Goal: Transaction & Acquisition: Purchase product/service

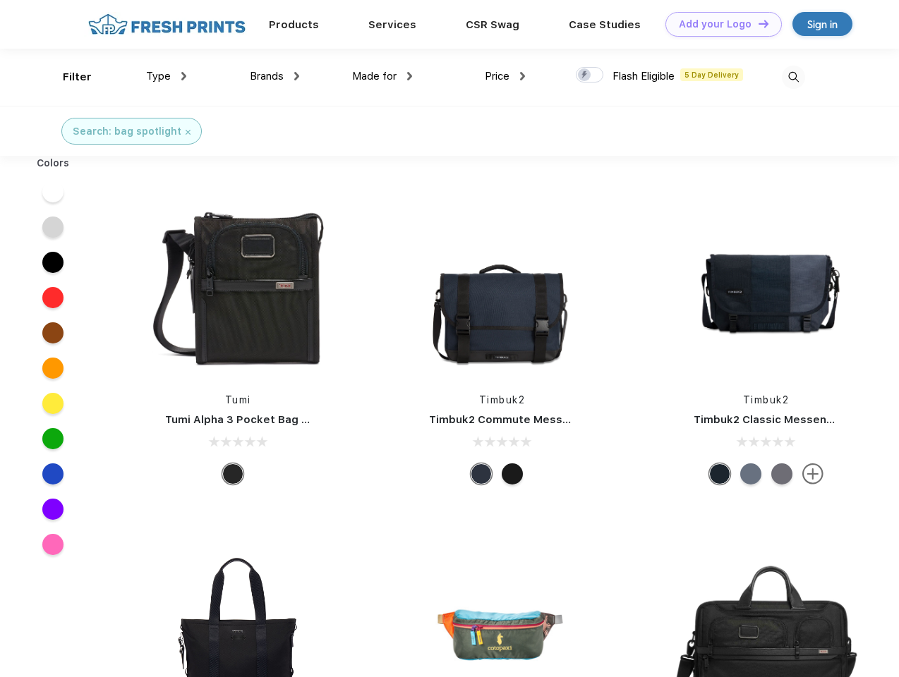
click at [718, 24] on link "Add your Logo Design Tool" at bounding box center [723, 24] width 116 height 25
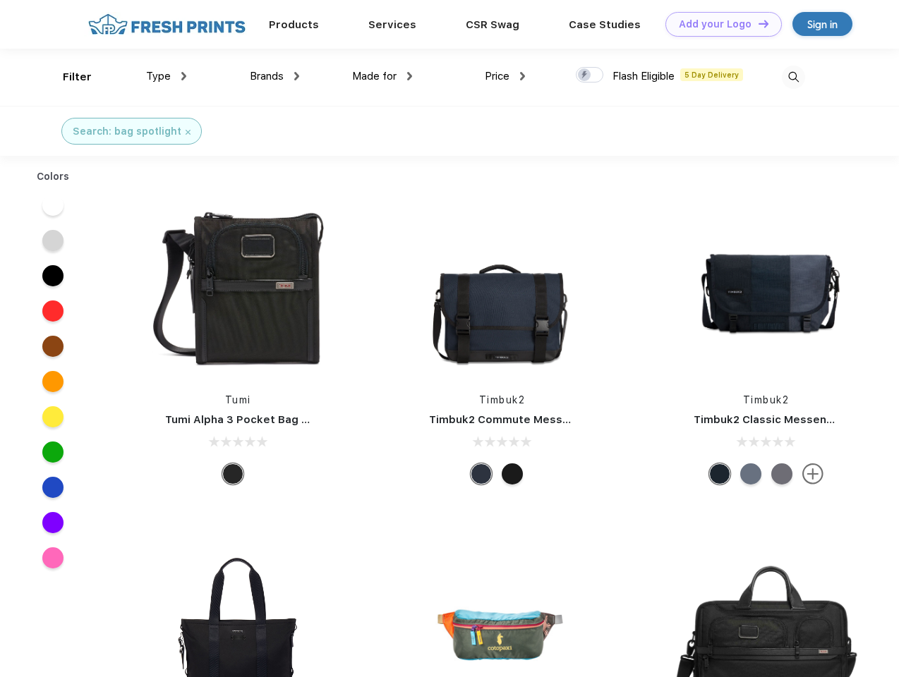
click at [0, 0] on div "Design Tool" at bounding box center [0, 0] width 0 height 0
click at [757, 23] on link "Add your Logo Design Tool" at bounding box center [723, 24] width 116 height 25
click at [68, 77] on div "Filter" at bounding box center [77, 77] width 29 height 16
click at [167, 76] on span "Type" at bounding box center [158, 76] width 25 height 13
click at [274, 76] on span "Brands" at bounding box center [267, 76] width 34 height 13
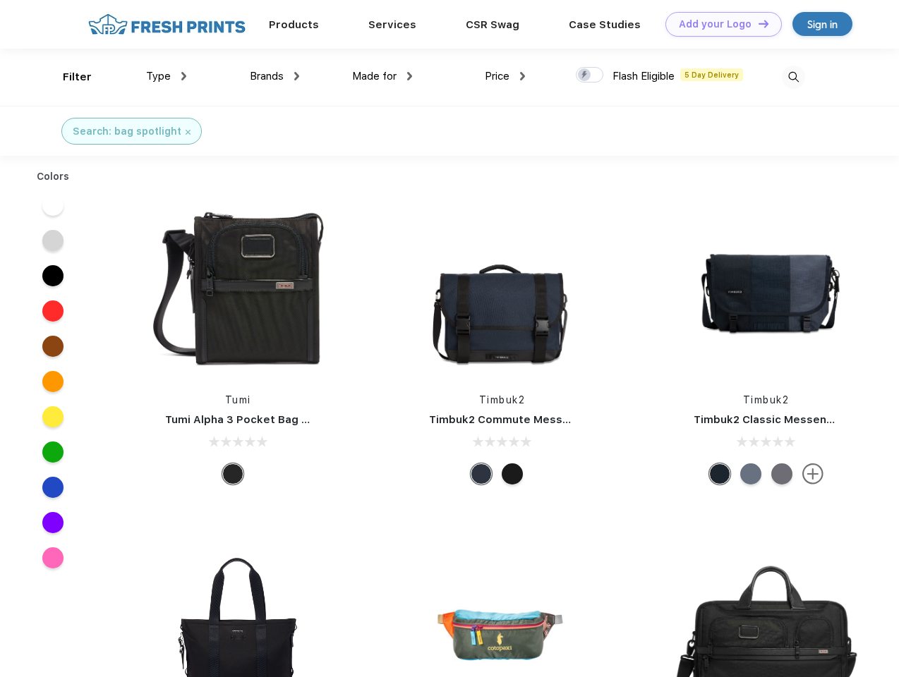
click at [382, 76] on span "Made for" at bounding box center [374, 76] width 44 height 13
click at [505, 76] on span "Price" at bounding box center [497, 76] width 25 height 13
click at [590, 75] on div at bounding box center [590, 75] width 28 height 16
click at [585, 75] on input "checkbox" at bounding box center [580, 70] width 9 height 9
click at [793, 77] on img at bounding box center [793, 77] width 23 height 23
